Goal: Task Accomplishment & Management: Manage account settings

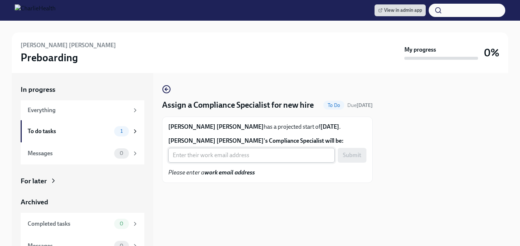
click at [187, 162] on input "[PERSON_NAME] [PERSON_NAME]'s Compliance Specialist will be:" at bounding box center [251, 155] width 167 height 15
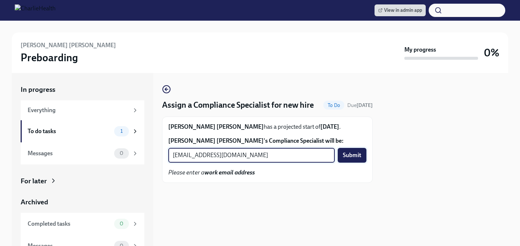
type input "[EMAIL_ADDRESS][DOMAIN_NAME]"
click at [349, 159] on span "Submit" at bounding box center [352, 154] width 18 height 7
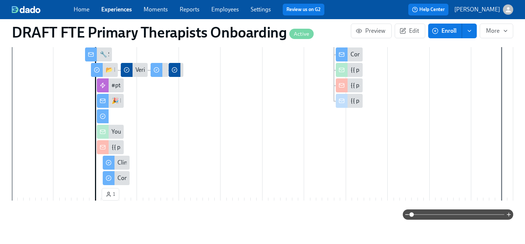
scroll to position [0, 657]
click at [116, 10] on link "Experiences" at bounding box center [116, 9] width 31 height 7
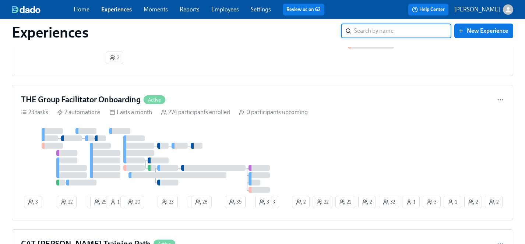
scroll to position [1773, 0]
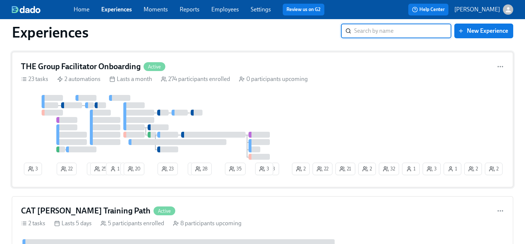
click at [331, 105] on div "3 22 1 25 1 1 20 23 1 28 35 2 32 2 2 3 1 21 1 22 23 2 3" at bounding box center [262, 136] width 483 height 83
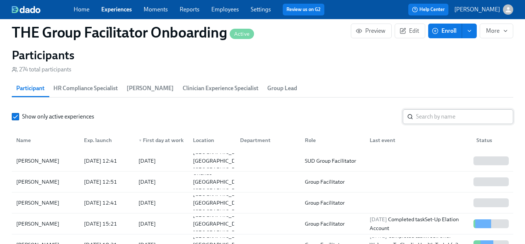
click at [421, 120] on input "search" at bounding box center [464, 116] width 97 height 15
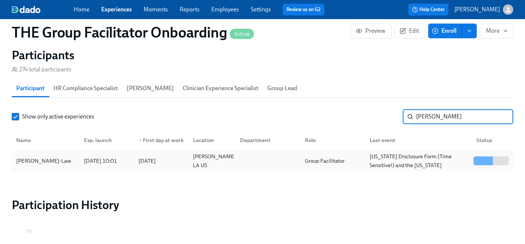
type input "[PERSON_NAME]"
click at [36, 160] on div "[PERSON_NAME]-Law" at bounding box center [43, 161] width 61 height 9
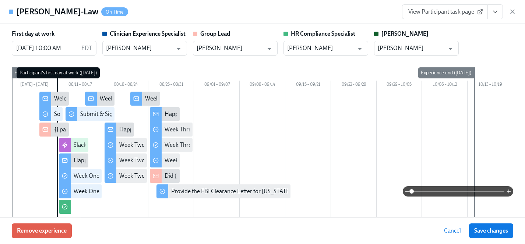
scroll to position [0, 11252]
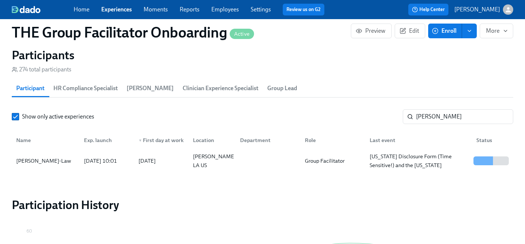
click at [121, 8] on link "Experiences" at bounding box center [116, 9] width 31 height 7
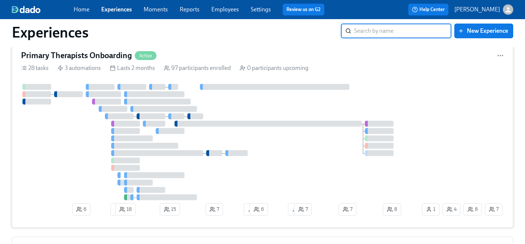
scroll to position [1305, 0]
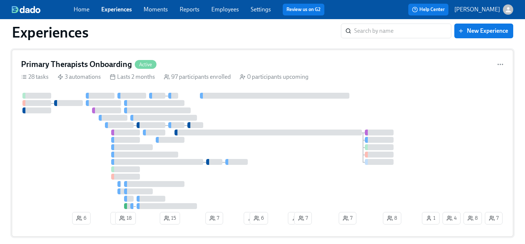
click at [295, 99] on div at bounding box center [274, 96] width 149 height 6
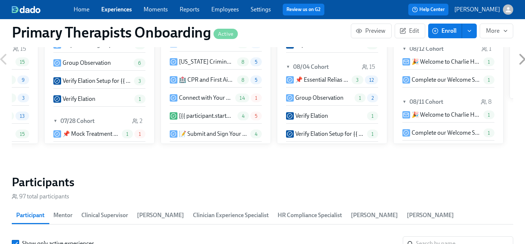
scroll to position [0, 7787]
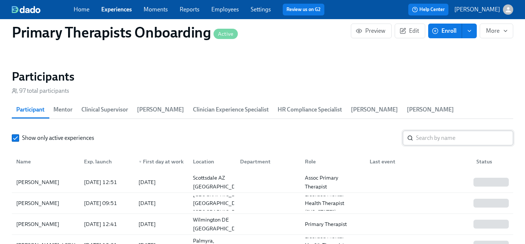
click at [422, 131] on input "search" at bounding box center [464, 138] width 97 height 15
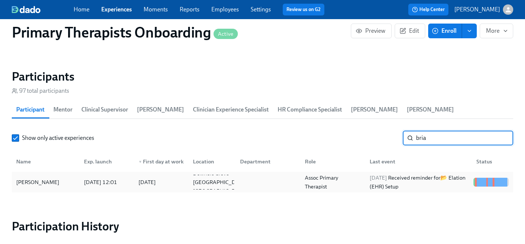
type input "bria"
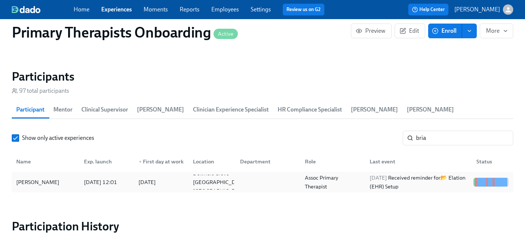
click at [35, 178] on div "[PERSON_NAME]" at bounding box center [37, 182] width 49 height 9
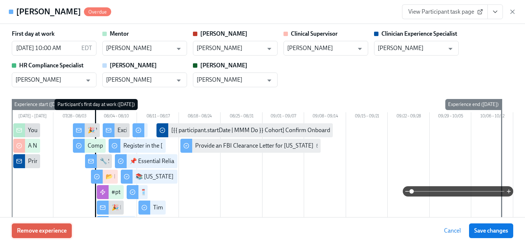
click at [43, 232] on span "Remove experience" at bounding box center [42, 230] width 50 height 7
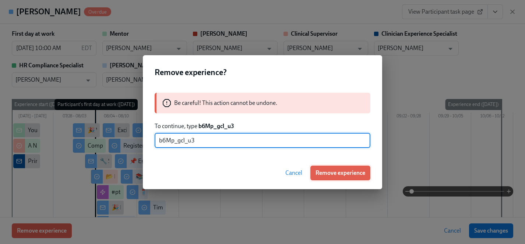
type input "b6Mp_gcl_u3"
click at [350, 171] on span "Remove experience" at bounding box center [341, 172] width 50 height 7
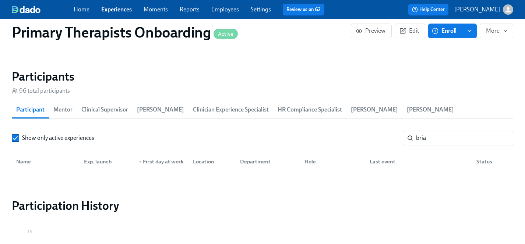
scroll to position [0, 9739]
click at [114, 11] on link "Experiences" at bounding box center [116, 9] width 31 height 7
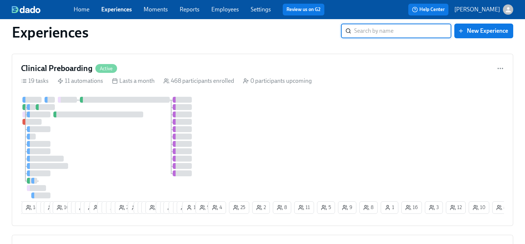
scroll to position [796, 0]
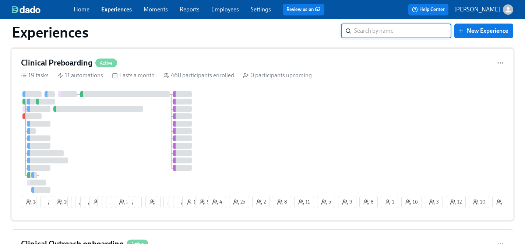
click at [145, 161] on div at bounding box center [114, 142] width 186 height 102
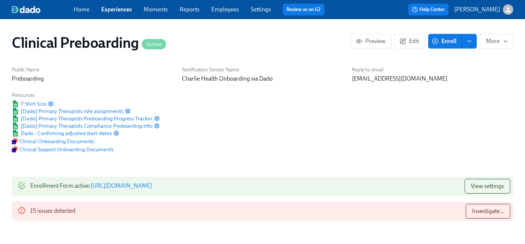
scroll to position [0, 9855]
